Goal: Transaction & Acquisition: Book appointment/travel/reservation

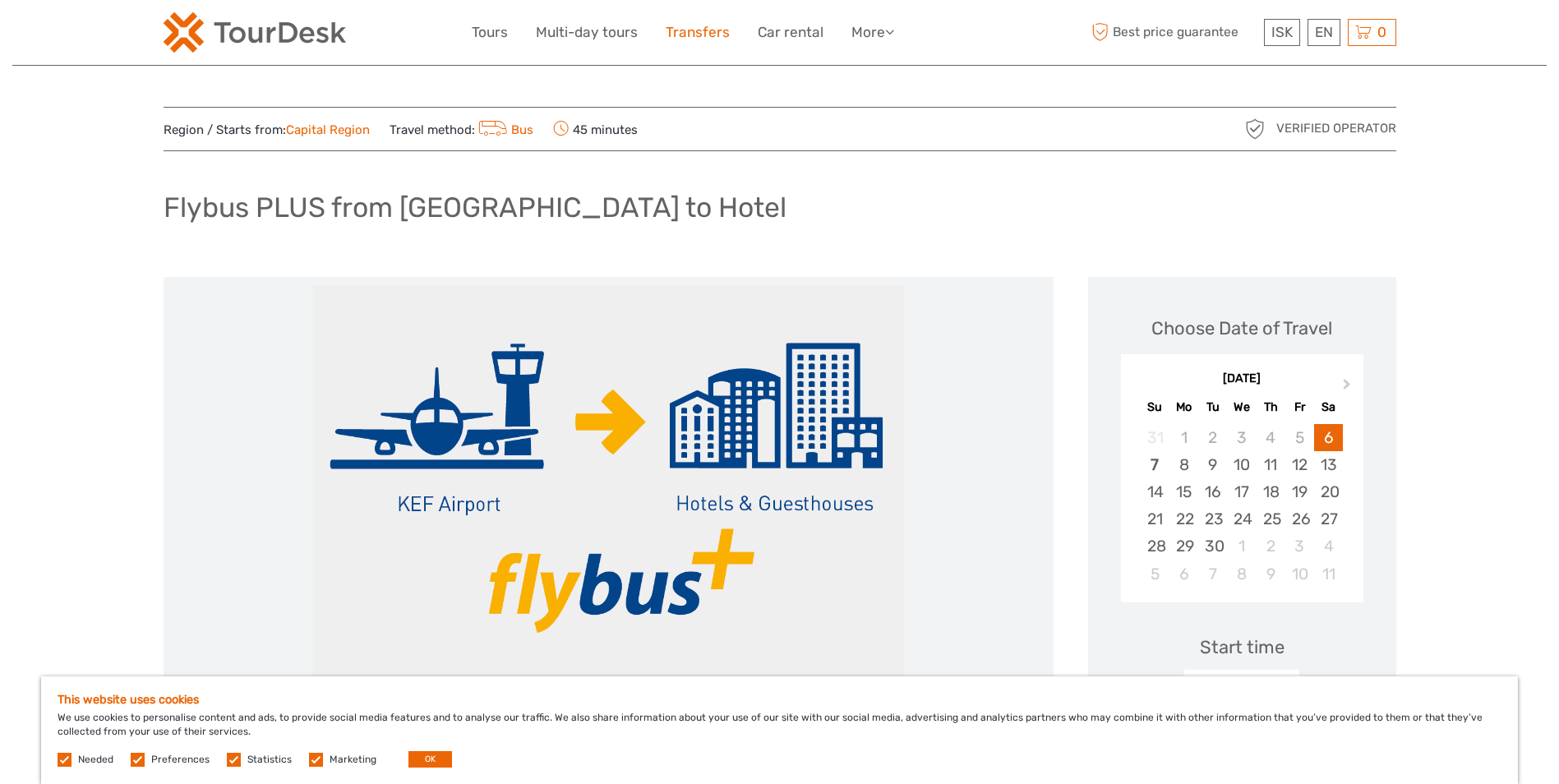
click at [697, 38] on link "Transfers" at bounding box center [698, 32] width 64 height 23
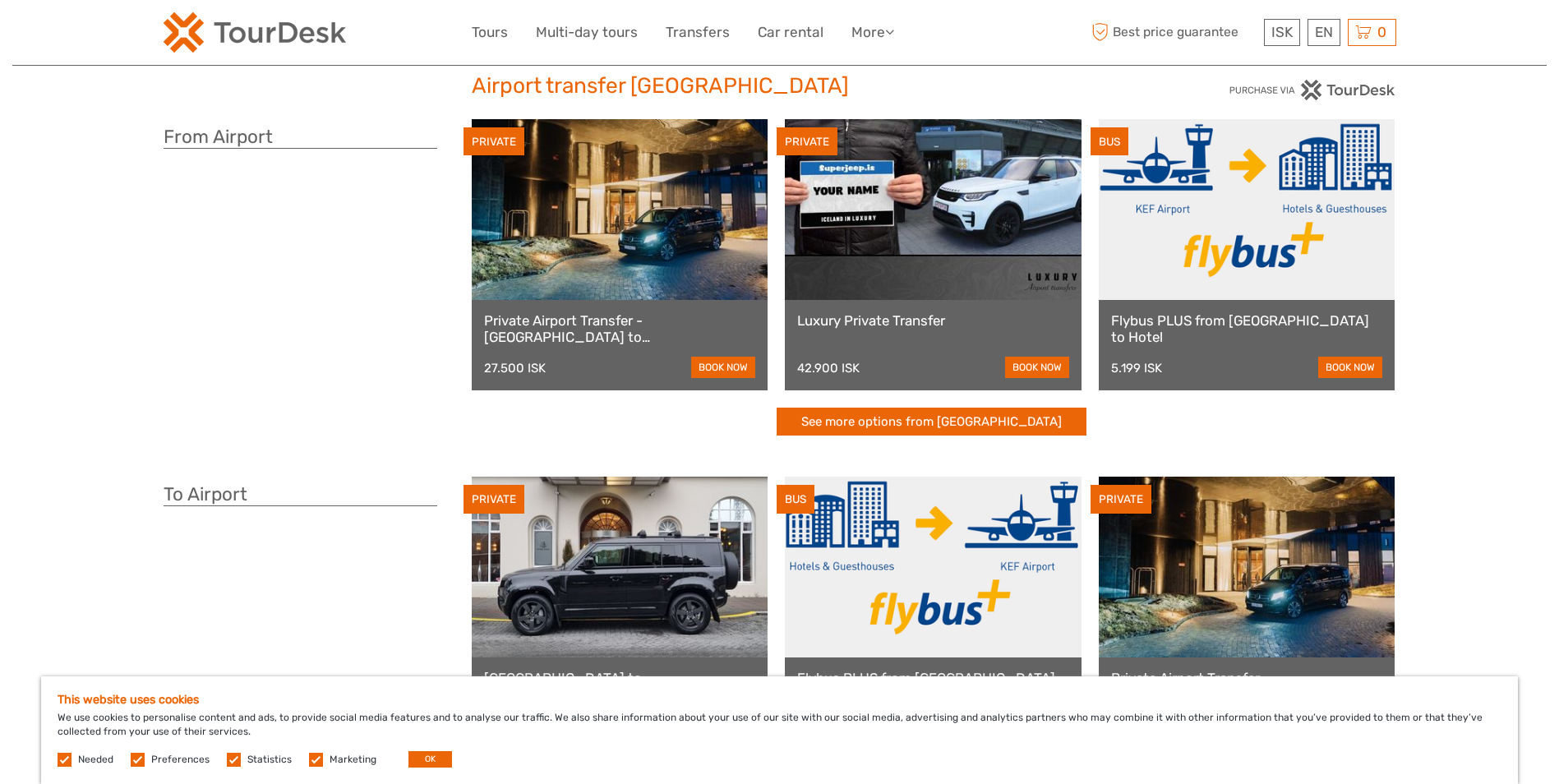
scroll to position [164, 0]
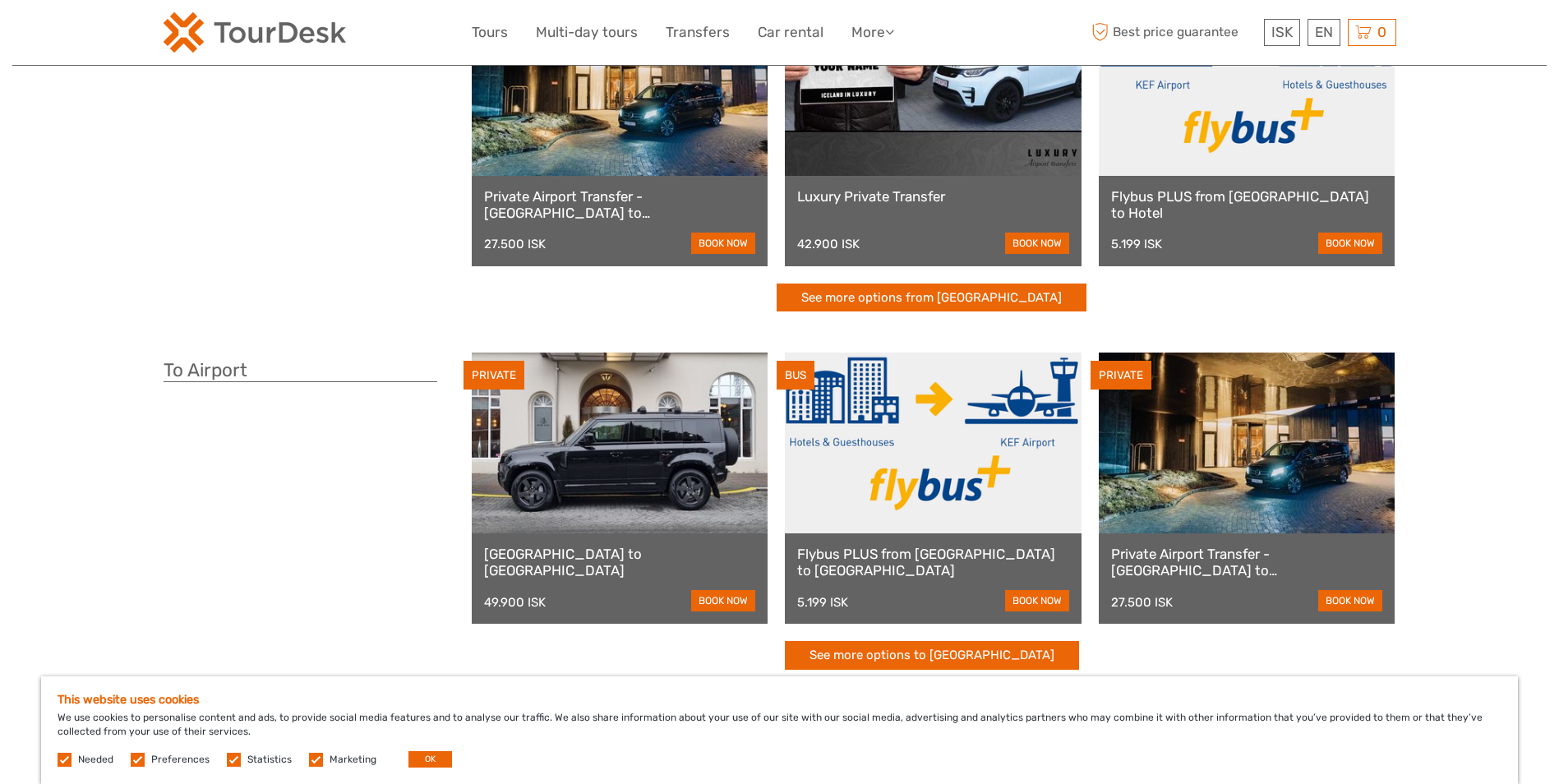
click at [1011, 456] on link at bounding box center [933, 442] width 296 height 181
